Goal: Task Accomplishment & Management: Use online tool/utility

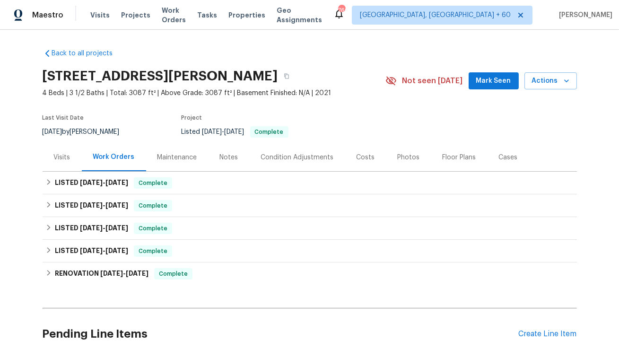
scroll to position [80, 0]
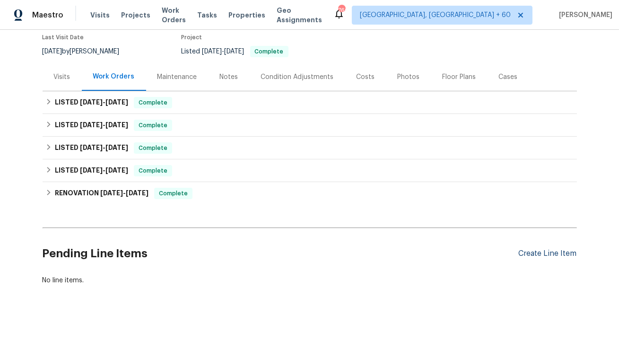
click at [553, 257] on div "Create Line Item" at bounding box center [548, 253] width 58 height 9
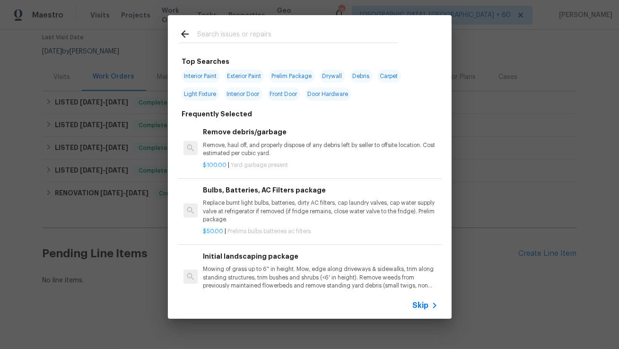
click at [285, 38] on input "text" at bounding box center [297, 35] width 201 height 14
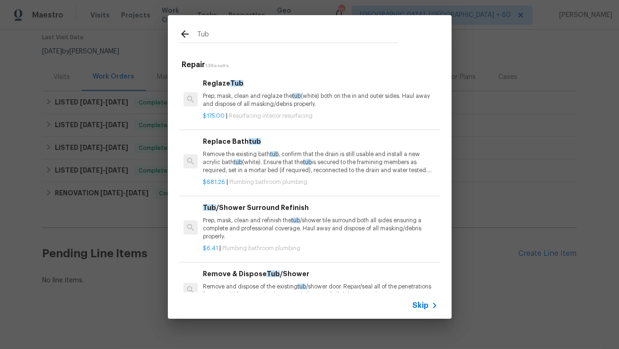
type input "Tub"
click at [238, 148] on div "Replace Bath tub Remove the existing bath tub , confirm that the drain is still…" at bounding box center [320, 155] width 235 height 39
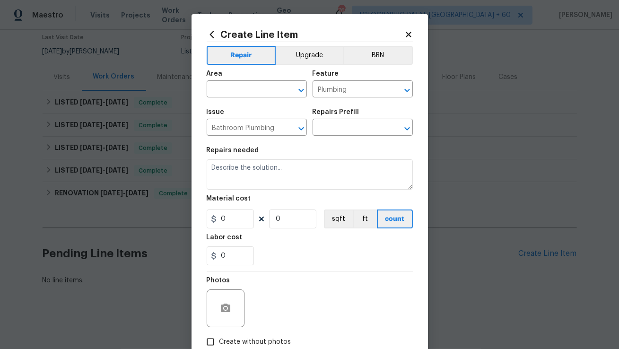
type input "Replace Bathtub $681.26"
type textarea "Remove the existing bath tub, confirm that the drain is still usable and instal…"
type input "681.26"
type input "1"
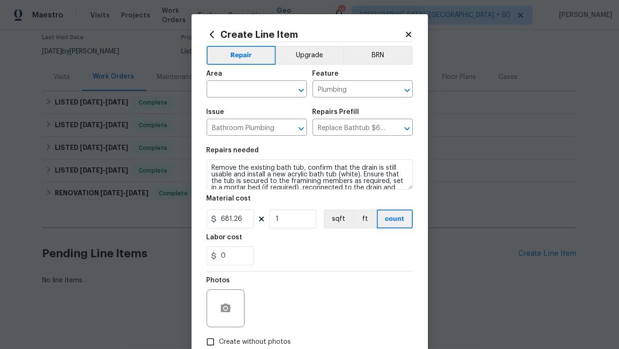
click at [213, 35] on icon at bounding box center [212, 34] width 10 height 10
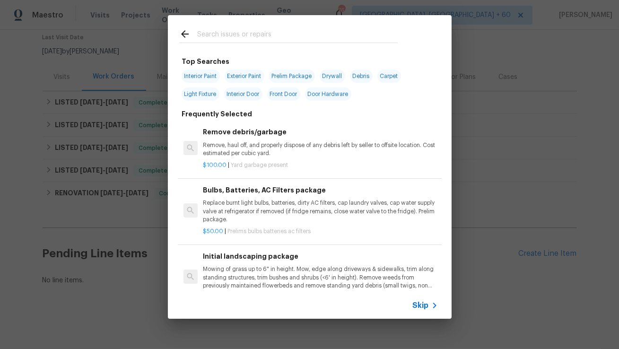
click at [261, 25] on div at bounding box center [288, 33] width 241 height 37
click at [248, 39] on input "text" at bounding box center [297, 35] width 201 height 14
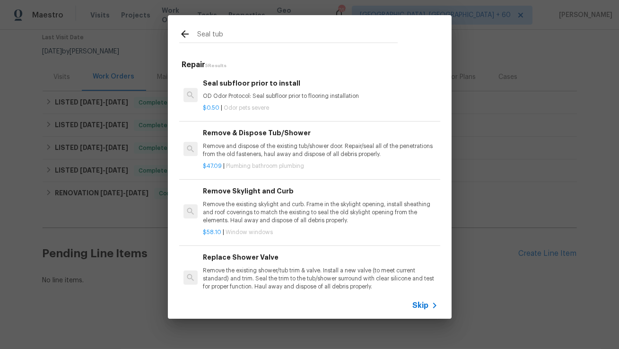
type input "Seal tub"
click at [254, 141] on div "Remove & Dispose Tub/Shower Remove and dispose of the existing tub/shower door.…" at bounding box center [320, 143] width 235 height 31
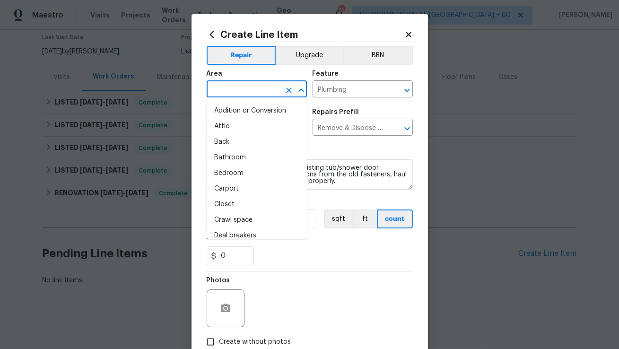
click at [248, 91] on input "text" at bounding box center [244, 90] width 74 height 15
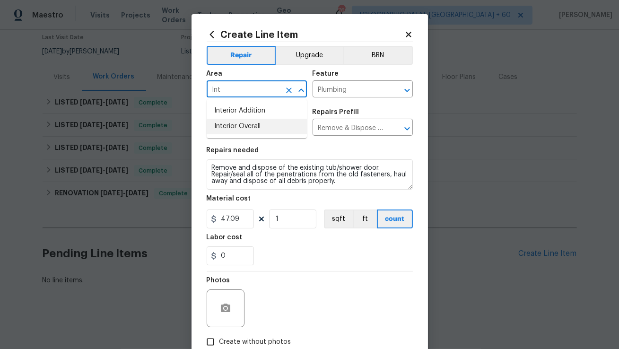
click at [239, 128] on li "Interior Overall" at bounding box center [257, 127] width 100 height 16
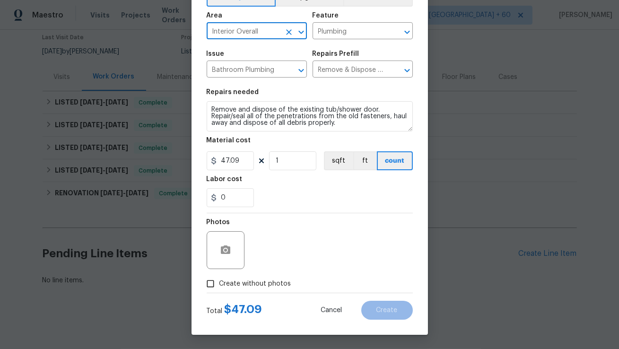
type input "Interior Overall"
click at [229, 239] on button "button" at bounding box center [225, 250] width 23 height 23
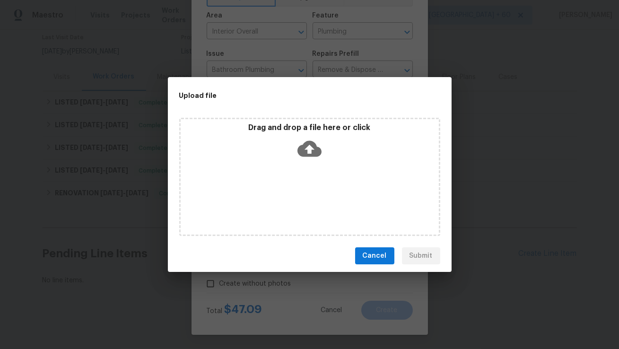
click at [309, 145] on icon at bounding box center [310, 149] width 24 height 24
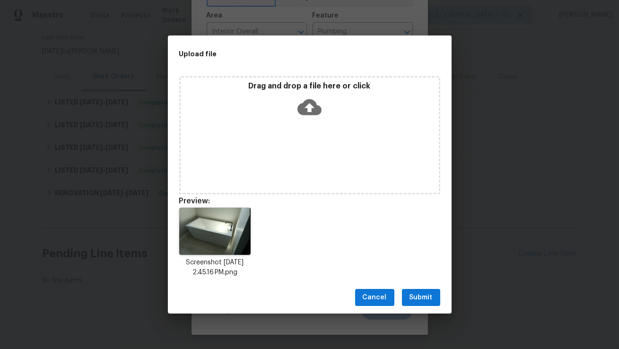
click at [415, 290] on button "Submit" at bounding box center [421, 298] width 38 height 18
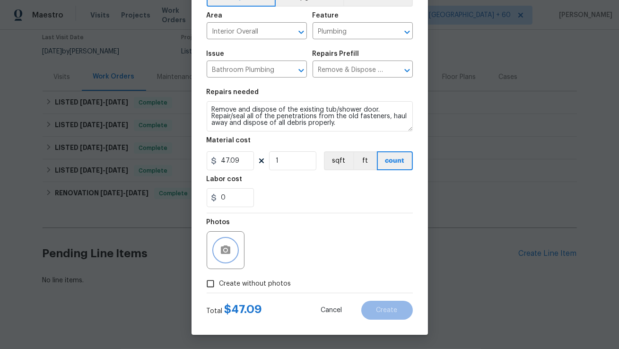
scroll to position [0, 0]
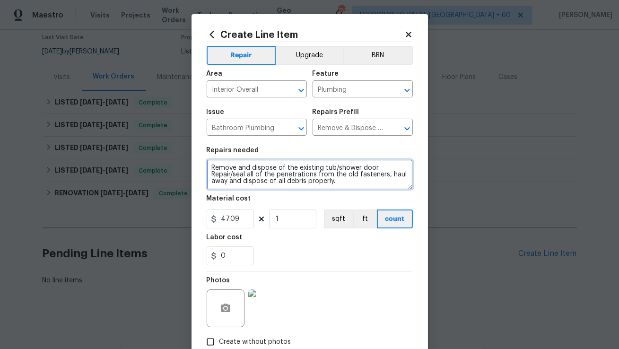
click at [263, 176] on textarea "Remove and dispose of the existing tub/shower door. Repair/seal all of the pene…" at bounding box center [310, 174] width 206 height 30
paste textarea "There is a crack between the tile and the tub base on the floor where the ants …"
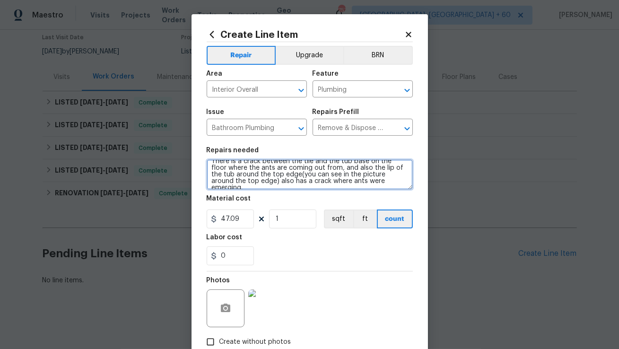
type textarea "There is a crack between the tile and the tub base on the floor where the ants …"
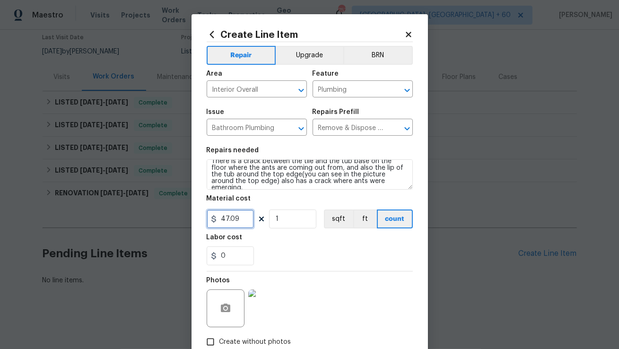
click at [239, 223] on input "47.09" at bounding box center [230, 219] width 47 height 19
type input "75"
click at [291, 239] on div "Labor cost" at bounding box center [310, 240] width 206 height 12
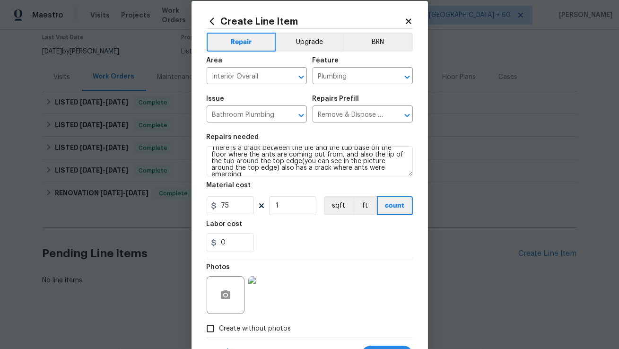
scroll to position [58, 0]
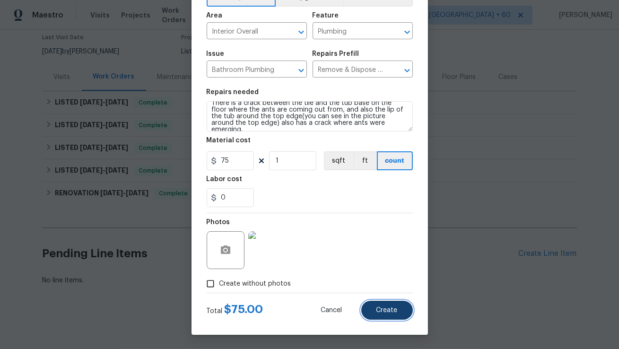
click at [379, 309] on span "Create" at bounding box center [387, 310] width 21 height 7
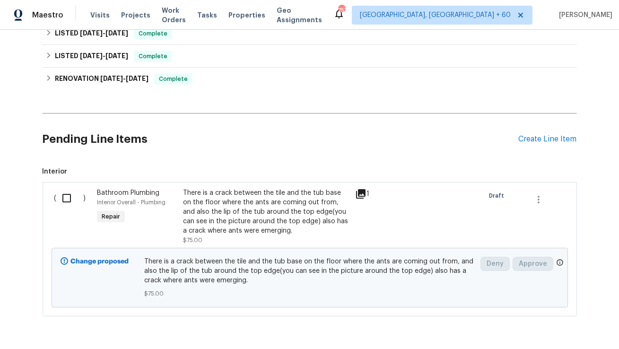
scroll to position [226, 0]
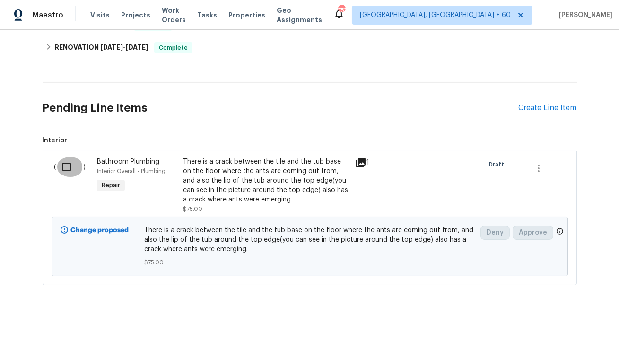
click at [65, 166] on input "checkbox" at bounding box center [70, 167] width 27 height 20
checkbox input "true"
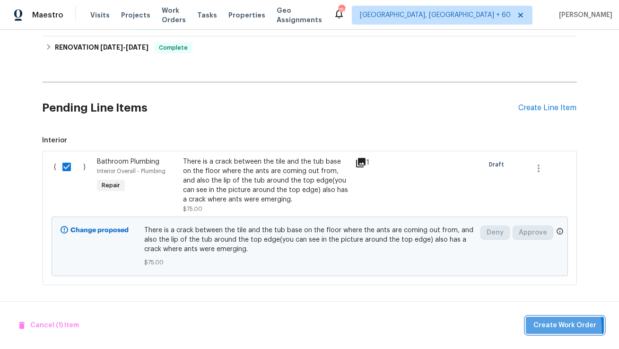
click at [555, 328] on span "Create Work Order" at bounding box center [565, 326] width 63 height 12
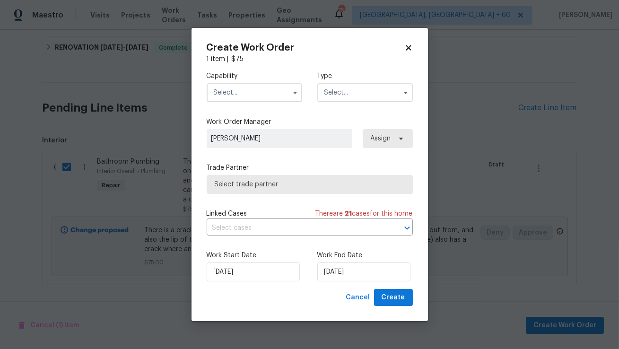
click at [284, 89] on input "text" at bounding box center [255, 92] width 96 height 19
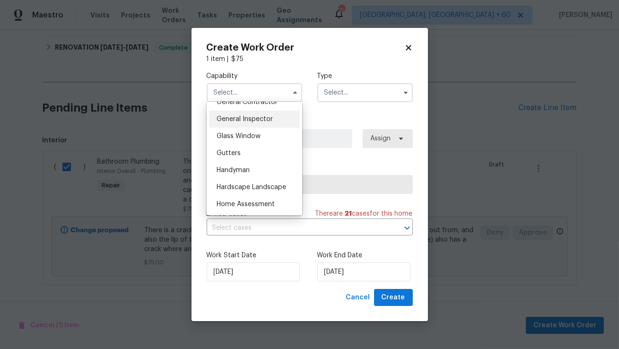
scroll to position [489, 0]
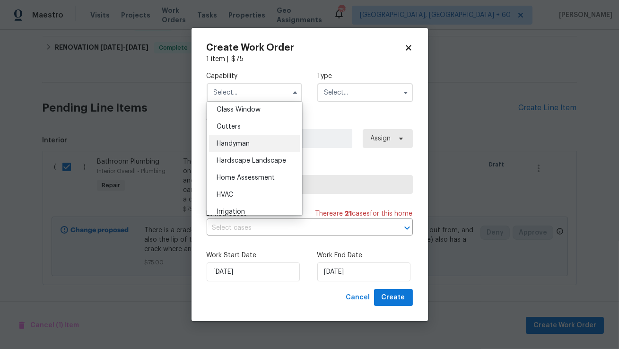
click at [263, 148] on div "Handyman" at bounding box center [254, 143] width 91 height 17
type input "Handyman"
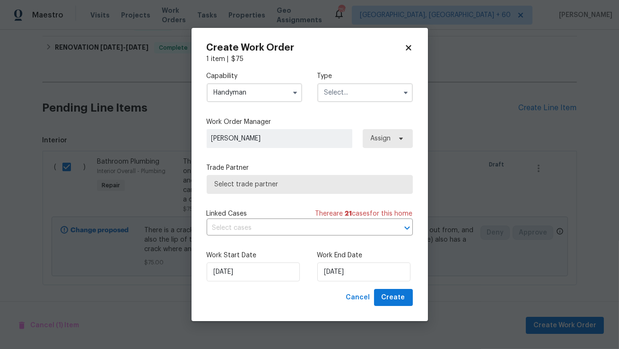
click at [345, 94] on input "text" at bounding box center [365, 92] width 96 height 19
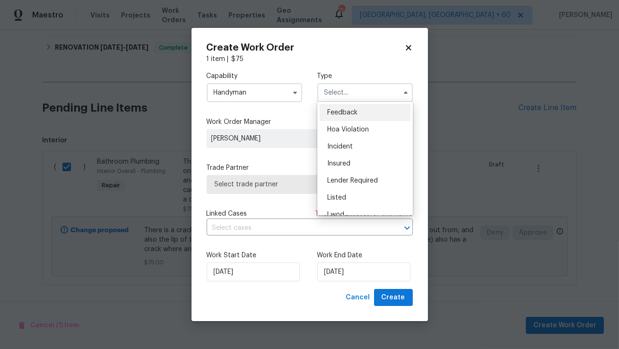
click at [345, 114] on span "Feedback" at bounding box center [342, 112] width 30 height 7
type input "Feedback"
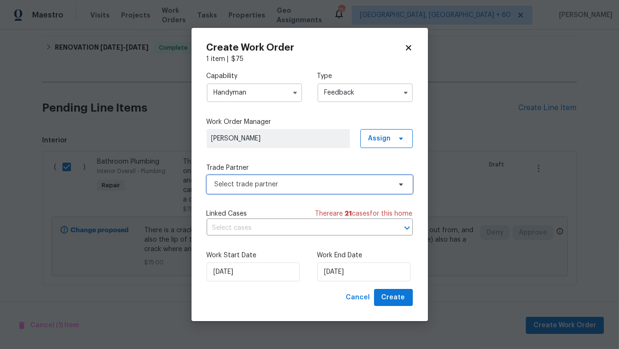
click at [280, 189] on span "Select trade partner" at bounding box center [310, 184] width 206 height 19
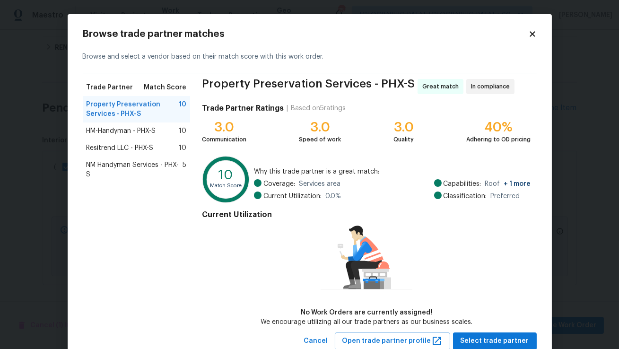
click at [123, 130] on span "HM-Handyman - PHX-S" at bounding box center [122, 130] width 70 height 9
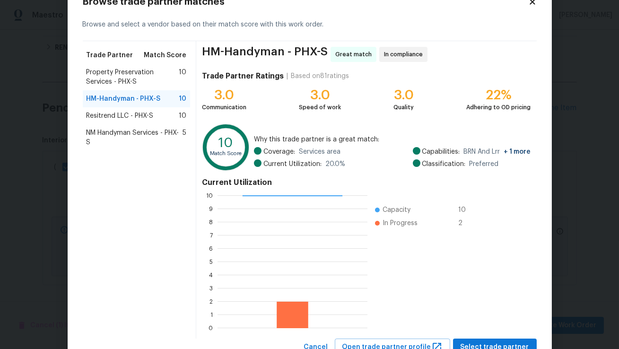
scroll to position [38, 0]
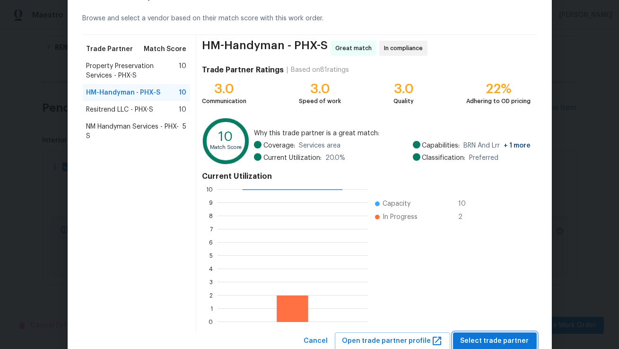
click at [485, 338] on span "Select trade partner" at bounding box center [495, 341] width 69 height 12
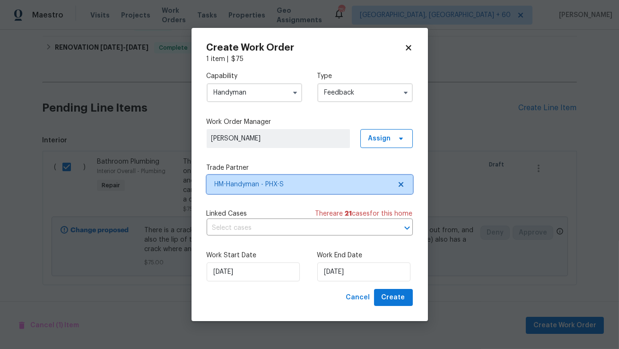
scroll to position [0, 0]
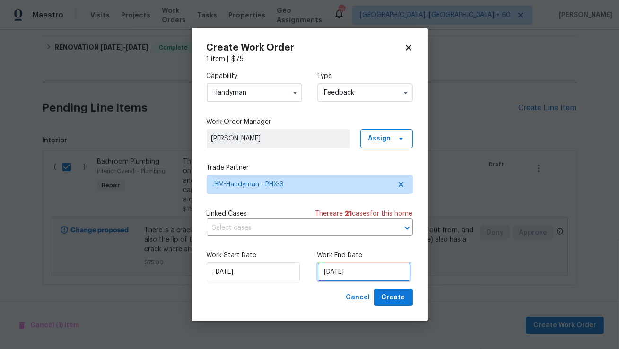
click at [352, 271] on input "10/09/2025" at bounding box center [363, 272] width 93 height 19
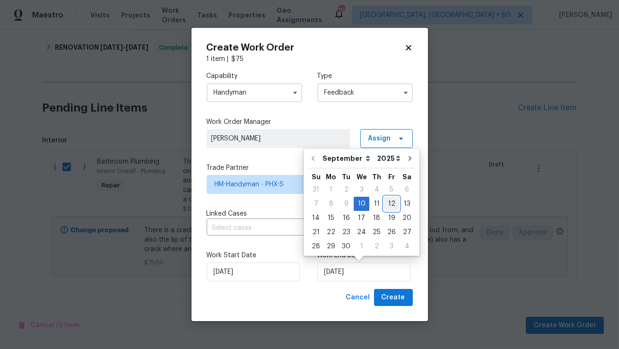
click at [391, 204] on div "12" at bounding box center [391, 203] width 15 height 13
type input "12/09/2025"
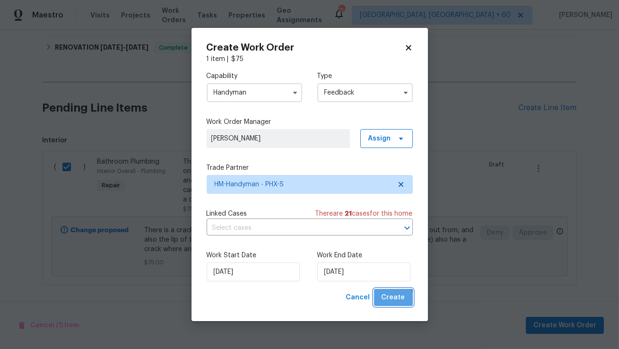
click at [393, 302] on span "Create" at bounding box center [394, 298] width 24 height 12
checkbox input "false"
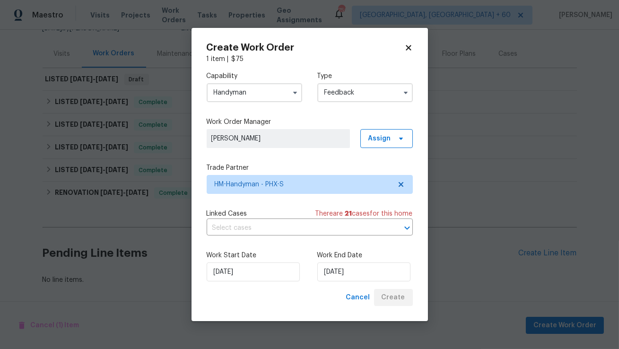
scroll to position [103, 0]
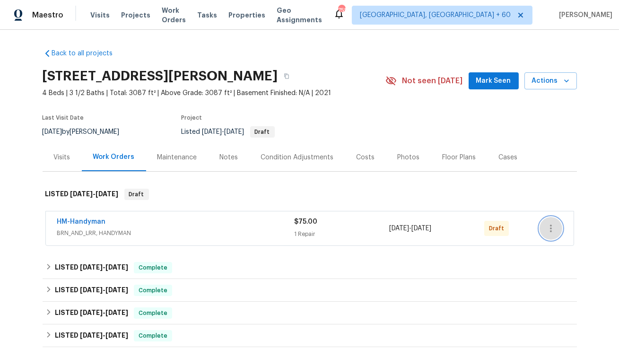
click at [548, 229] on icon "button" at bounding box center [550, 228] width 11 height 11
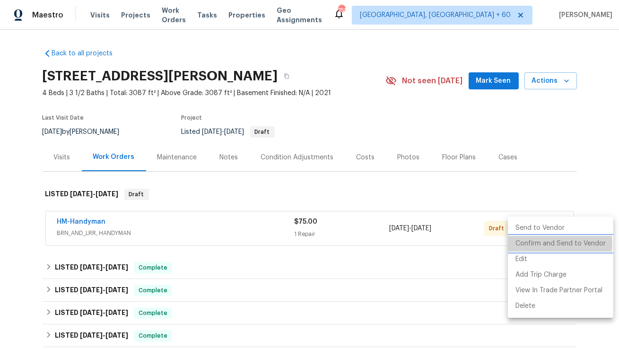
click at [537, 245] on li "Confirm and Send to Vendor" at bounding box center [561, 244] width 106 height 16
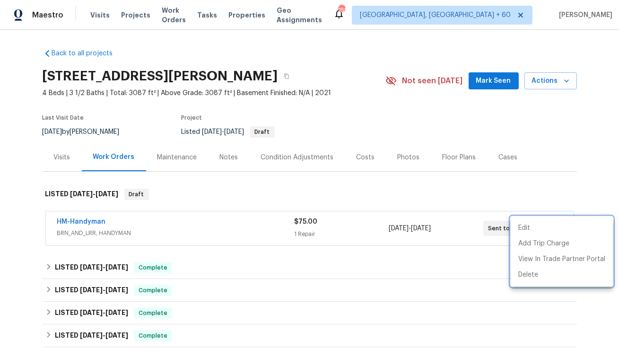
click at [72, 221] on div at bounding box center [309, 174] width 619 height 349
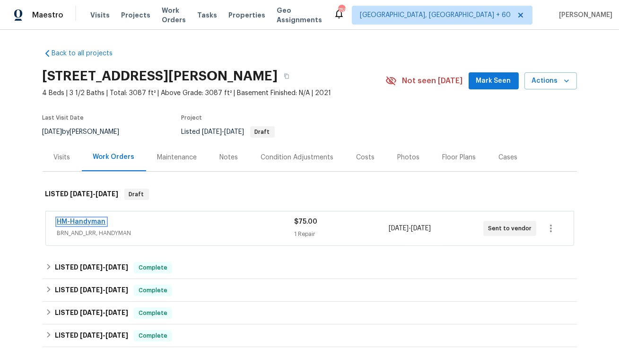
click at [90, 224] on link "HM-Handyman" at bounding box center [81, 222] width 49 height 7
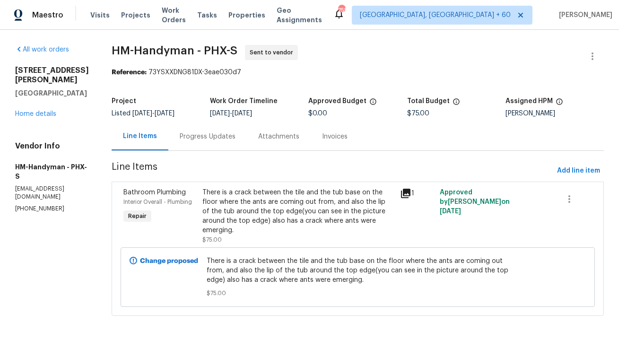
click at [220, 111] on span "[DATE]" at bounding box center [220, 113] width 20 height 7
drag, startPoint x: 158, startPoint y: 70, endPoint x: 300, endPoint y: 70, distance: 142.9
click at [300, 70] on div "Reference: 73YSXXDNG81DX-3eae030d7" at bounding box center [358, 72] width 493 height 9
copy div "73YSXXDNG81DX-3eae030d7"
click at [201, 132] on div "Progress Updates" at bounding box center [208, 136] width 56 height 9
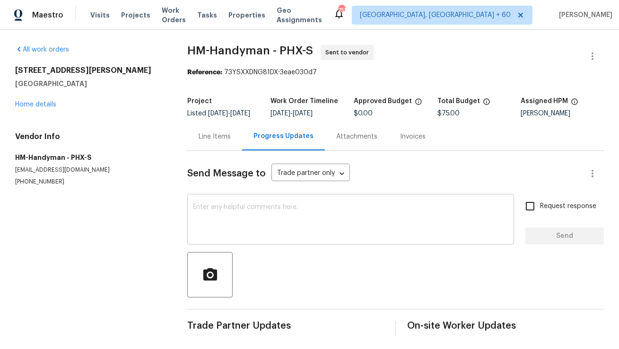
click at [227, 213] on textarea at bounding box center [351, 220] width 316 height 33
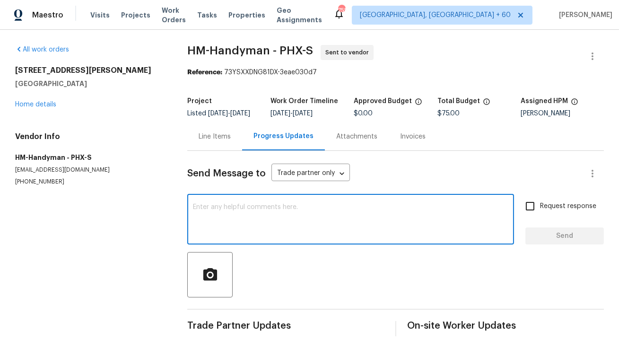
paste textarea "Hi, this is [PERSON_NAME] with Opendoor. I’m confirming you received the WO for…"
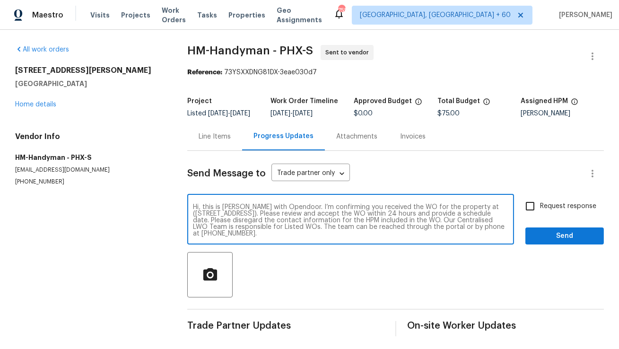
drag, startPoint x: 475, startPoint y: 213, endPoint x: 290, endPoint y: 220, distance: 184.6
click at [290, 220] on textarea "Hi, this is [PERSON_NAME] with Opendoor. I’m confirming you received the WO for…" at bounding box center [351, 220] width 316 height 33
paste textarea "1663 W Luxton Ln, Avondale, AZ 85323"
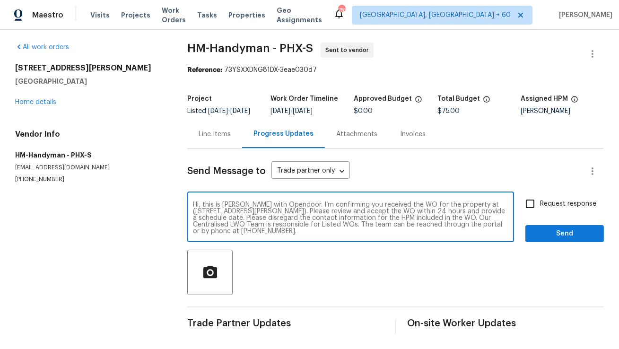
scroll to position [9, 0]
type textarea "Hi, this is Anthony with Opendoor. I’m confirming you received the WO for the p…"
click at [531, 206] on input "Request response" at bounding box center [530, 204] width 20 height 20
checkbox input "true"
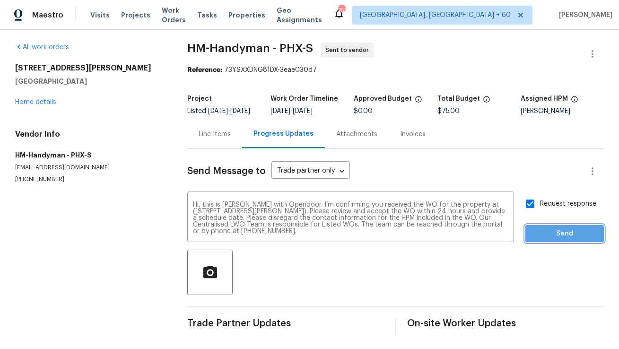
click at [549, 239] on span "Send" at bounding box center [564, 234] width 63 height 12
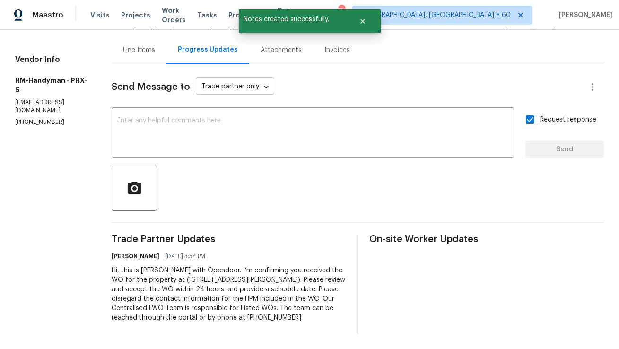
scroll to position [0, 0]
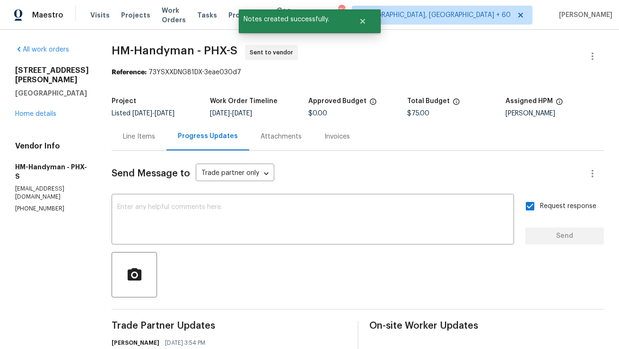
click at [147, 138] on div "Line Items" at bounding box center [139, 136] width 32 height 9
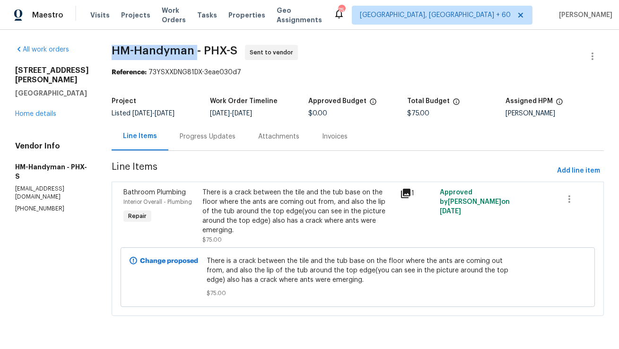
copy span "HM-Handyman"
drag, startPoint x: 120, startPoint y: 53, endPoint x: 201, endPoint y: 55, distance: 80.9
click at [201, 55] on div "All work orders 11663 W Luxton Ln Avondale, AZ 85323 Home details Vendor Info H…" at bounding box center [309, 186] width 619 height 313
click at [220, 119] on div "Project Listed 9/10/2025 - 9/12/2025 Work Order Timeline 9/10/2025 - 9/12/2025 …" at bounding box center [358, 107] width 493 height 30
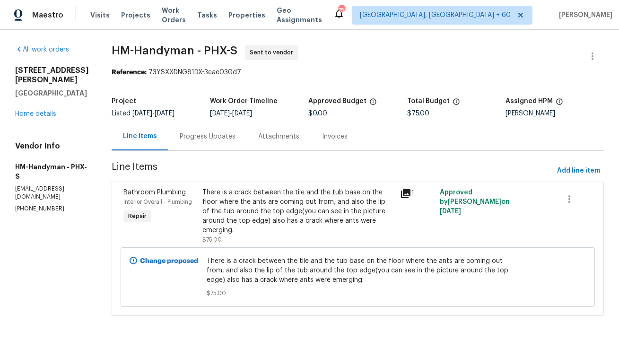
click at [210, 142] on div "Progress Updates" at bounding box center [207, 137] width 79 height 28
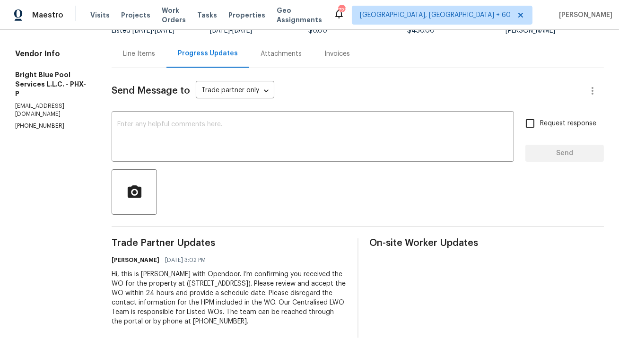
scroll to position [87, 0]
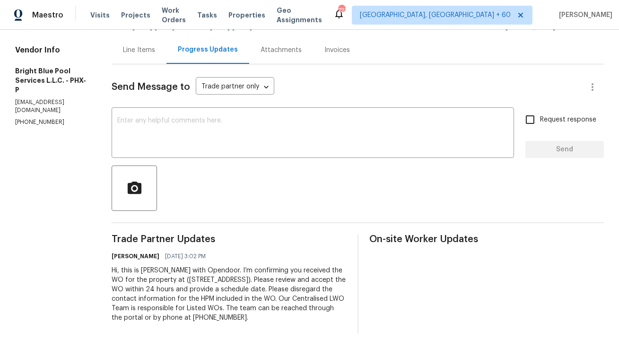
copy div "Hi, this is [PERSON_NAME] with Opendoor. I’m confirming you received the WO for…"
drag, startPoint x: 295, startPoint y: 320, endPoint x: 104, endPoint y: 273, distance: 196.9
click at [104, 273] on div "All work orders 16753 W Apache St Goodyear, AZ 85338 Home details Vendor Info B…" at bounding box center [309, 146] width 619 height 406
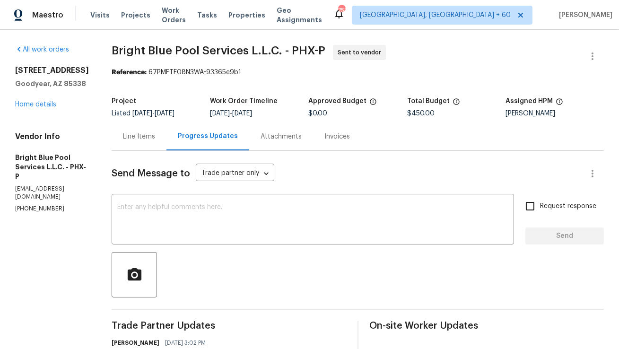
click at [145, 141] on div "Line Items" at bounding box center [139, 136] width 32 height 9
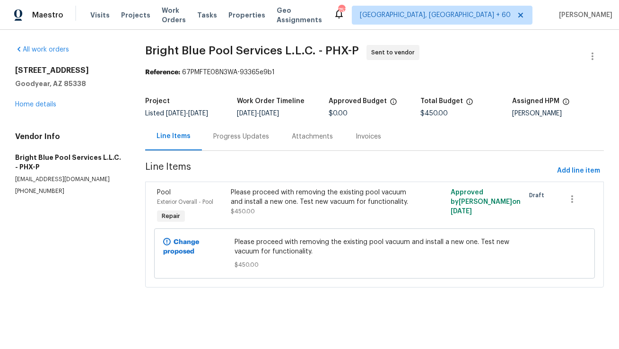
click at [254, 144] on div "Progress Updates" at bounding box center [241, 137] width 79 height 28
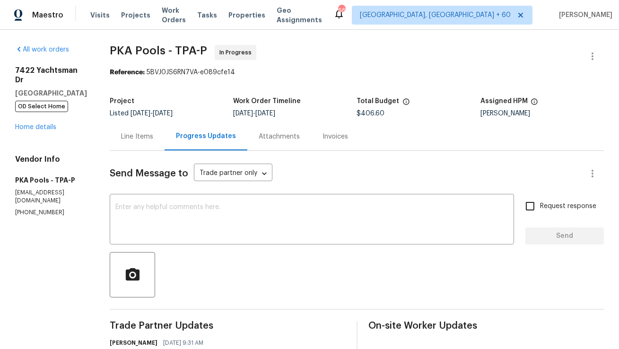
click at [134, 144] on div "Line Items" at bounding box center [137, 137] width 55 height 28
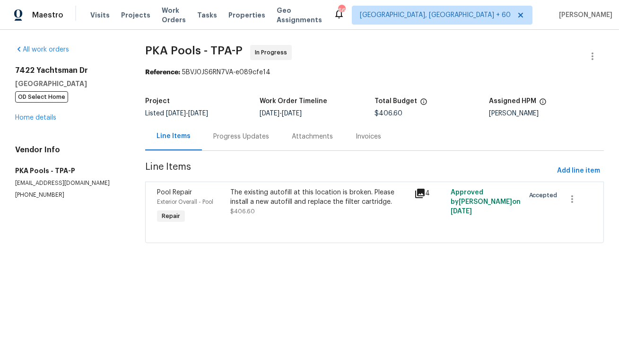
click at [252, 139] on div "Progress Updates" at bounding box center [241, 136] width 56 height 9
